Goal: Navigation & Orientation: Find specific page/section

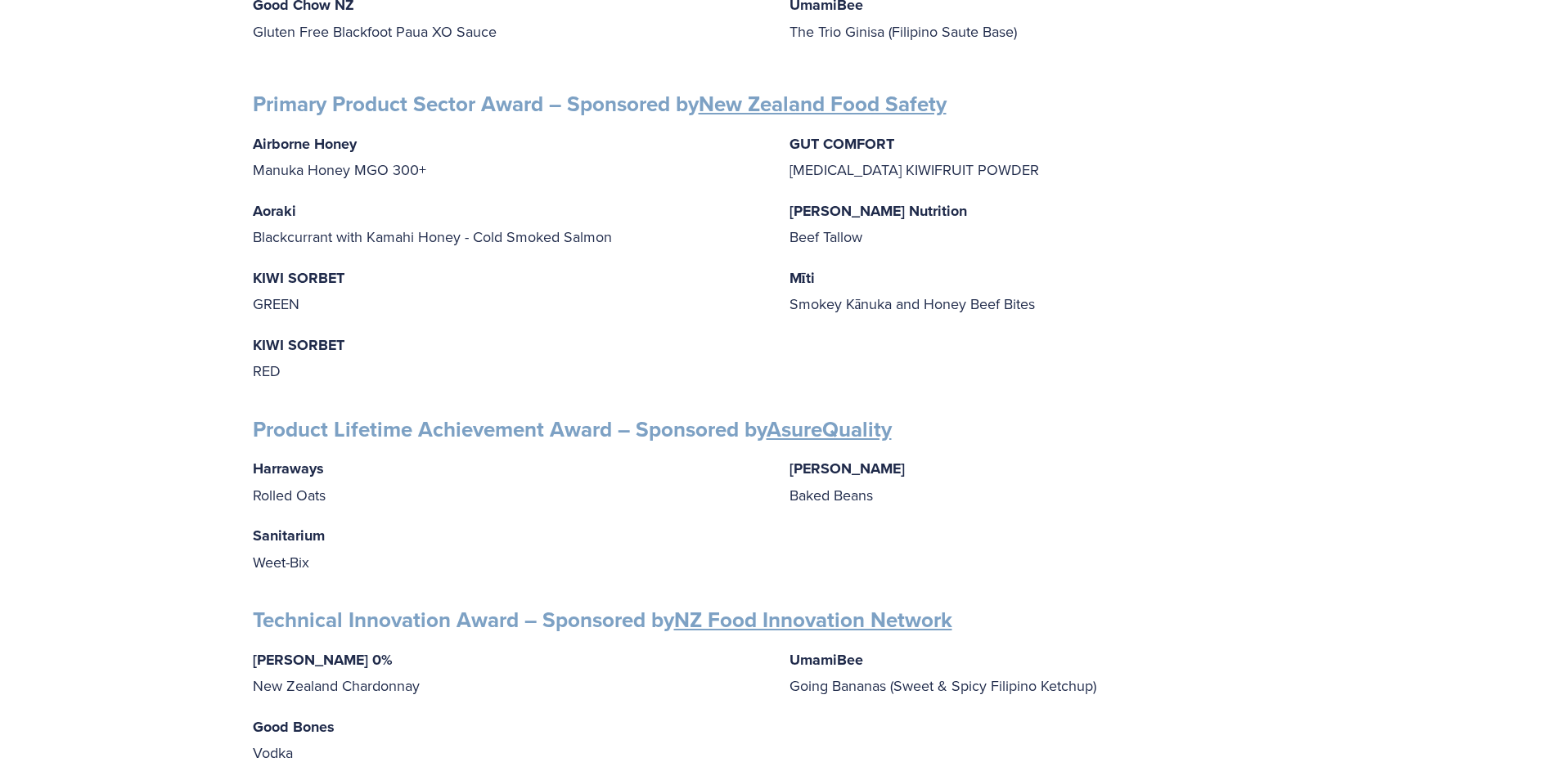
scroll to position [2372, 0]
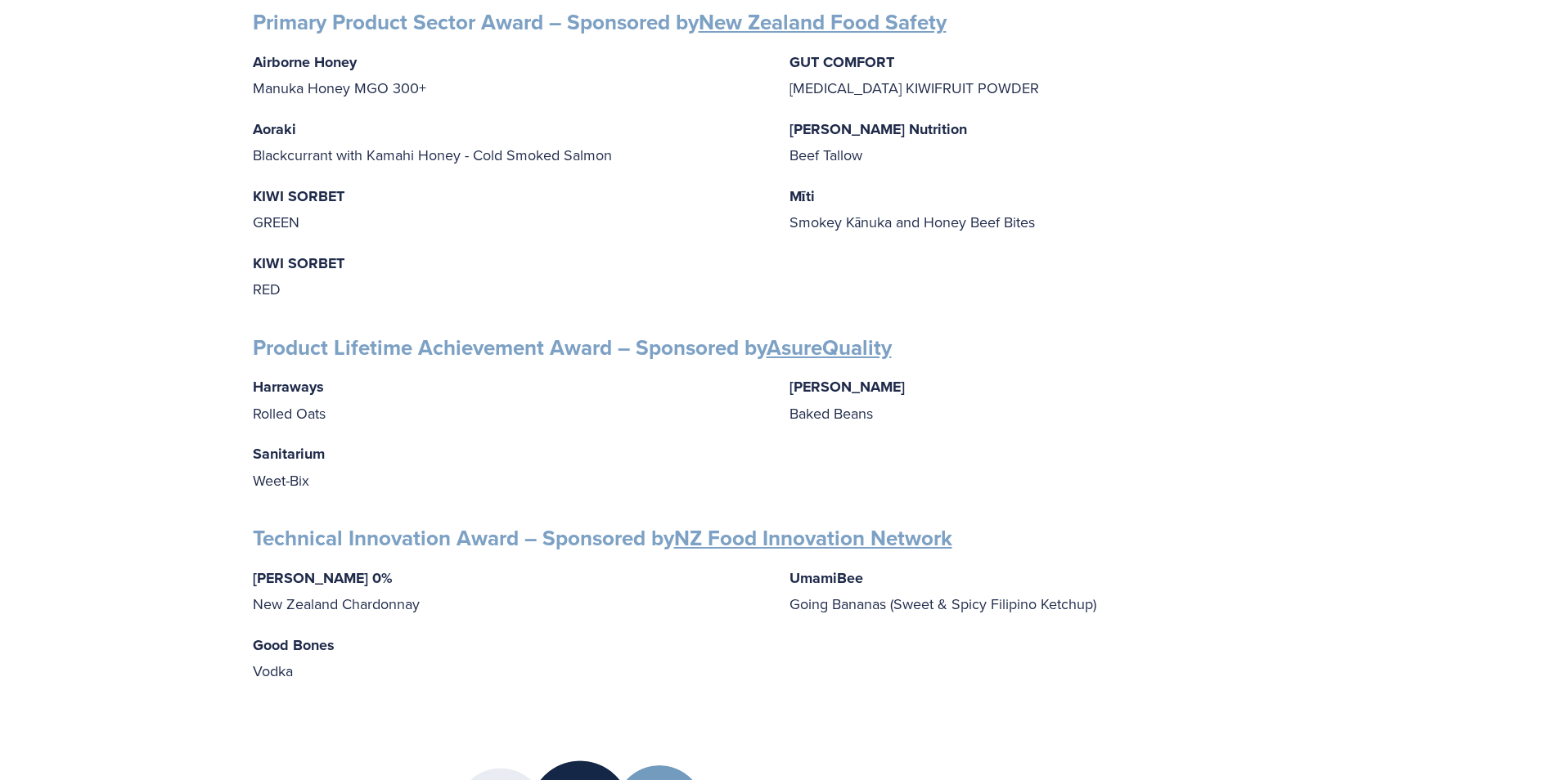
click at [821, 340] on link "AsureQuality" at bounding box center [829, 347] width 125 height 31
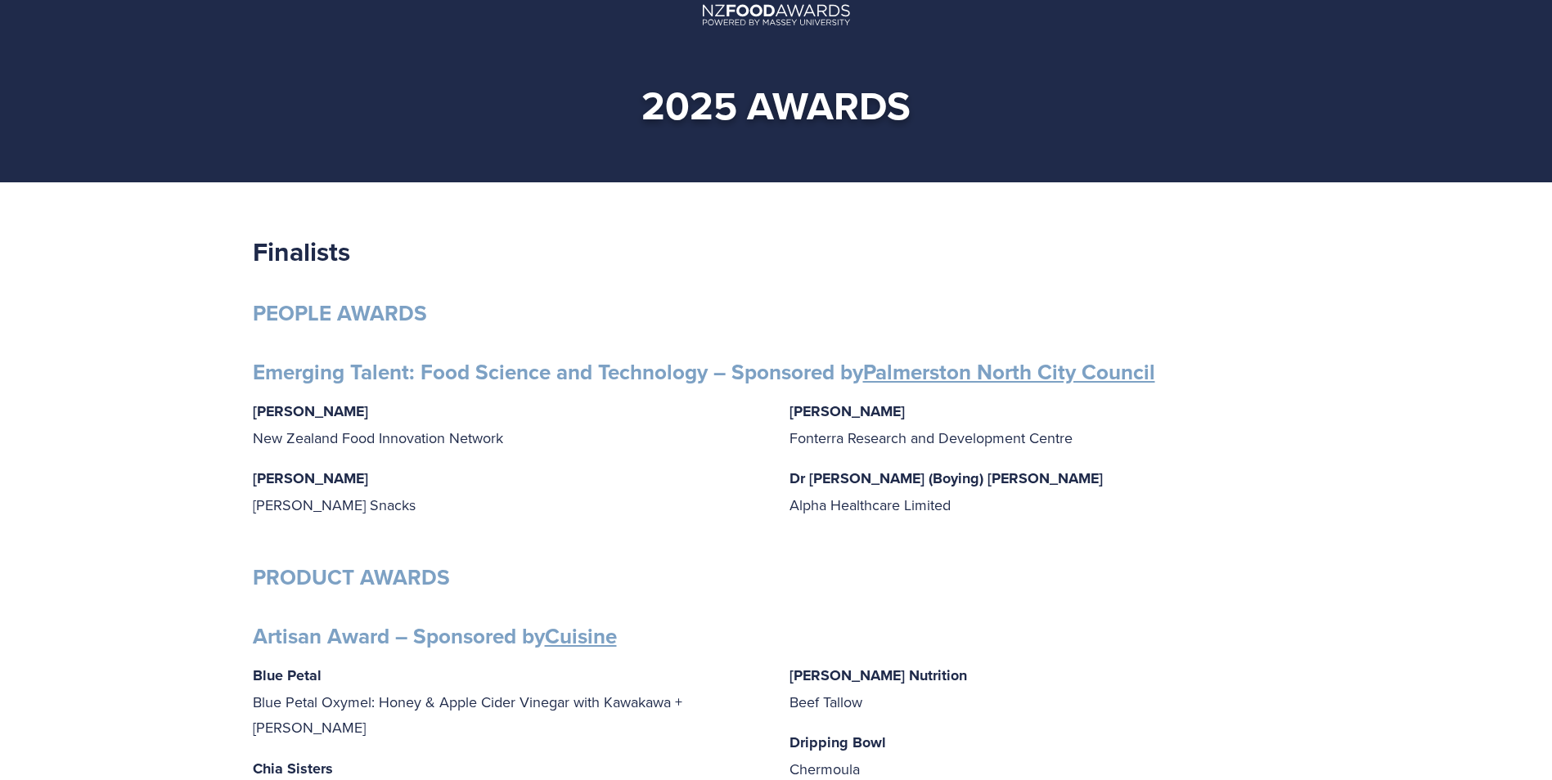
scroll to position [0, 0]
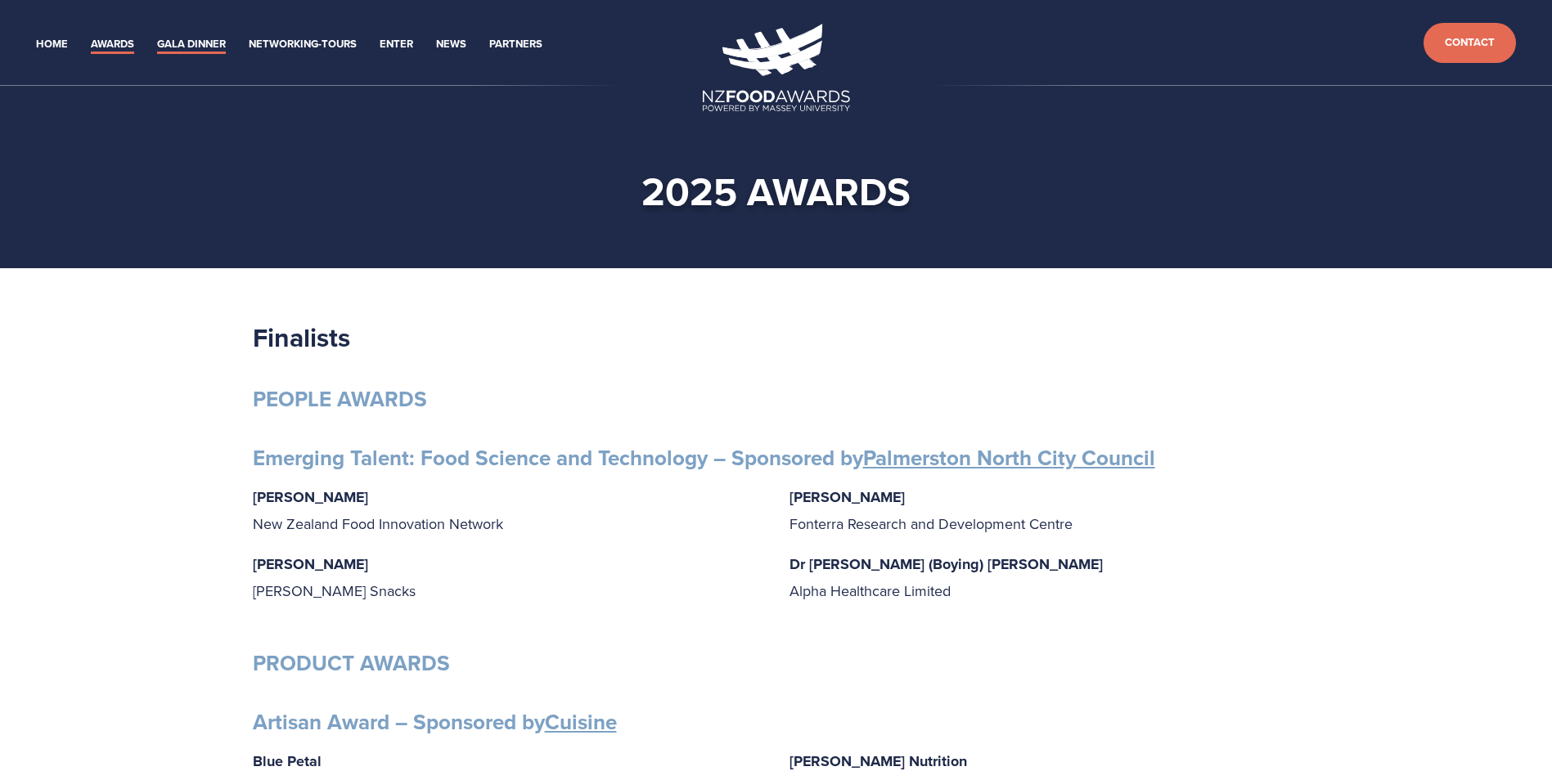
click at [185, 46] on link "Gala Dinner" at bounding box center [191, 44] width 69 height 19
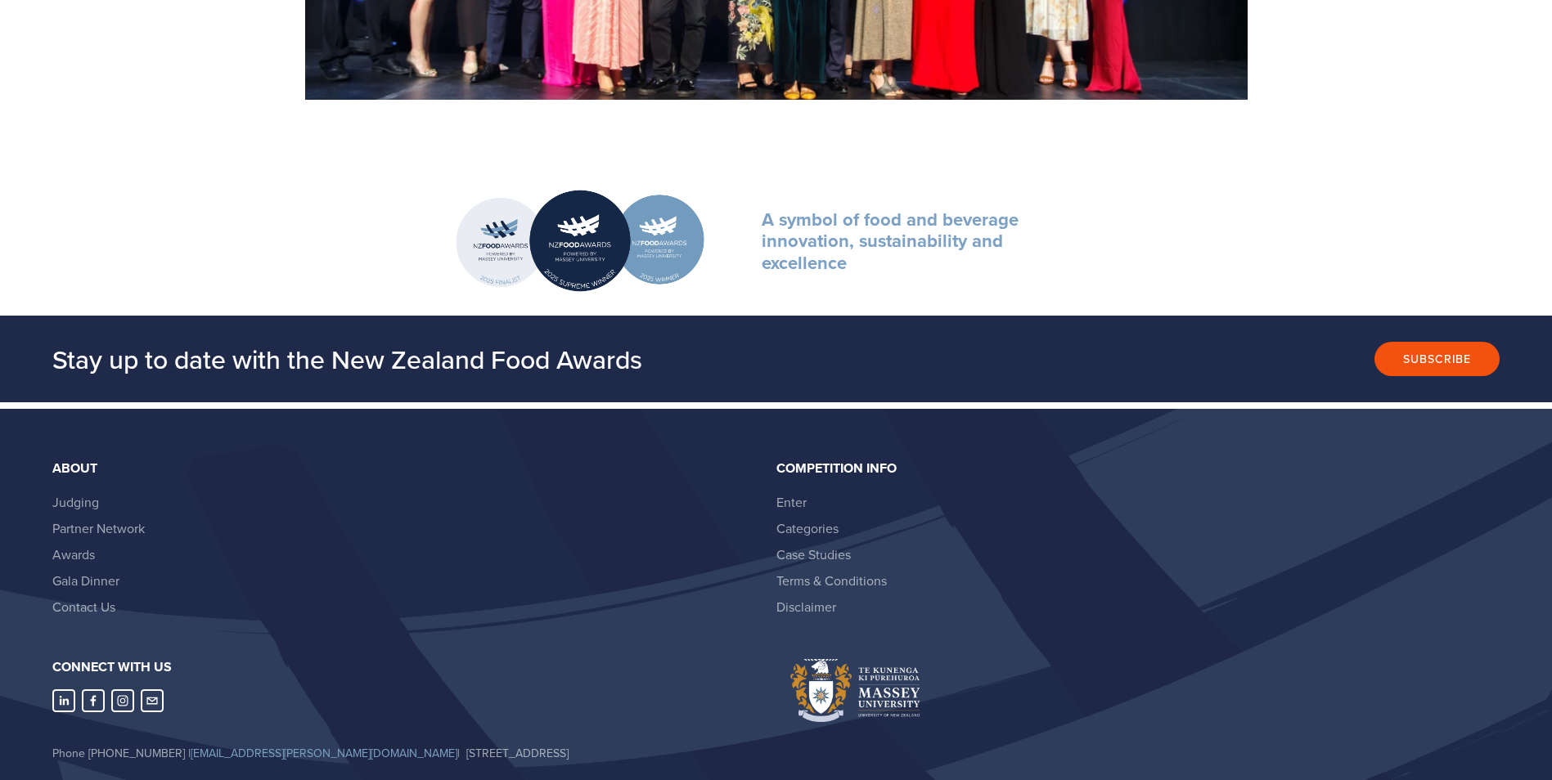
scroll to position [2180, 0]
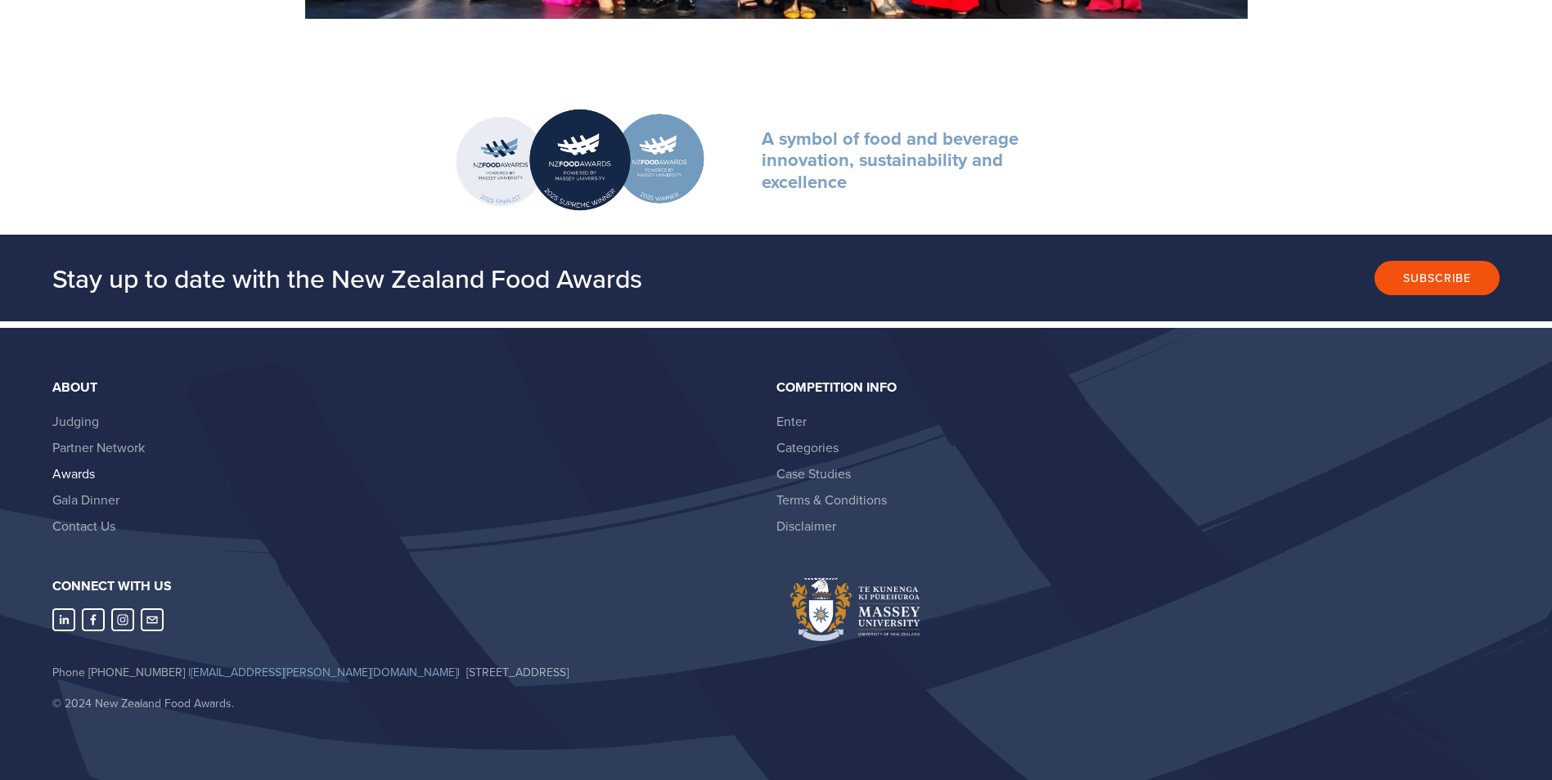
click at [71, 474] on link "Awards" at bounding box center [73, 474] width 43 height 18
